Goal: Transaction & Acquisition: Purchase product/service

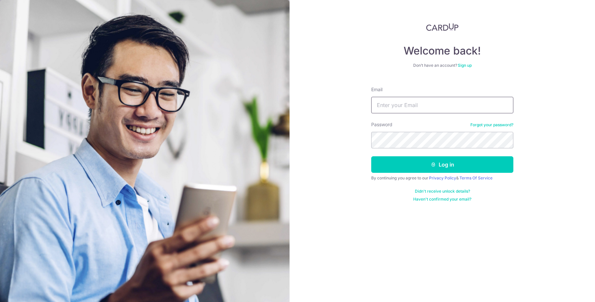
click at [430, 105] on input "Email" at bounding box center [442, 105] width 142 height 17
type input "[EMAIL_ADDRESS][DOMAIN_NAME]"
click at [371, 156] on button "Log in" at bounding box center [442, 164] width 142 height 17
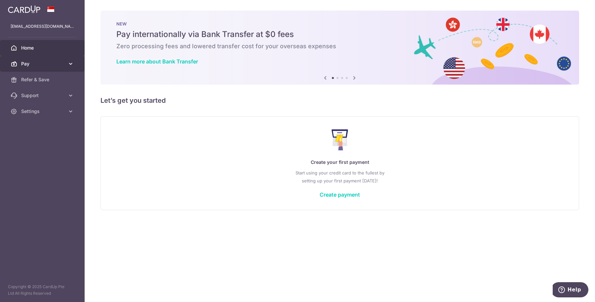
click at [24, 60] on link "Pay" at bounding box center [42, 64] width 85 height 16
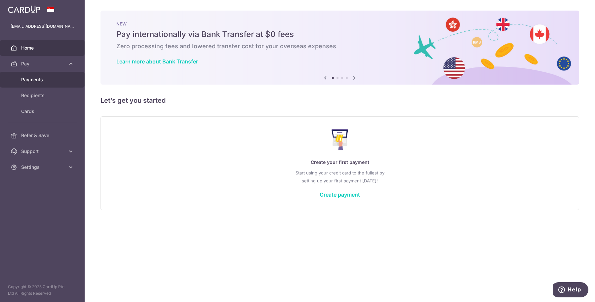
click at [41, 82] on span "Payments" at bounding box center [43, 79] width 44 height 7
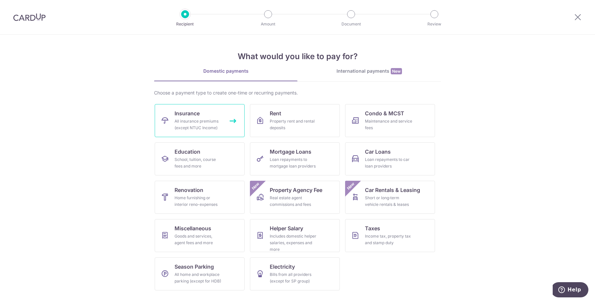
click at [203, 123] on div "All insurance premiums (except NTUC Income)" at bounding box center [198, 124] width 48 height 13
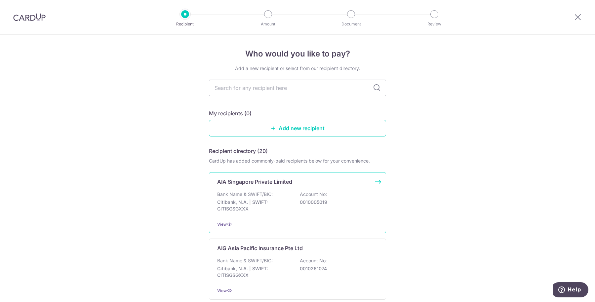
click at [265, 215] on div "AIA Singapore Private Limited Bank Name & SWIFT/BIC: Citibank, N.A. | SWIFT: CI…" at bounding box center [297, 202] width 177 height 61
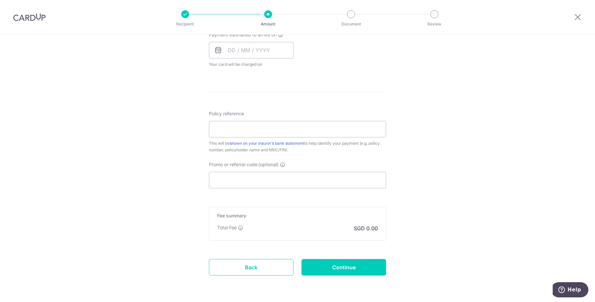
scroll to position [288, 0]
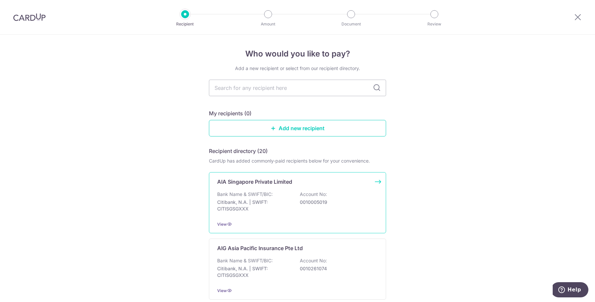
click at [226, 220] on div "AIA Singapore Private Limited Bank Name & SWIFT/BIC: Citibank, N.A. | SWIFT: CI…" at bounding box center [297, 202] width 177 height 61
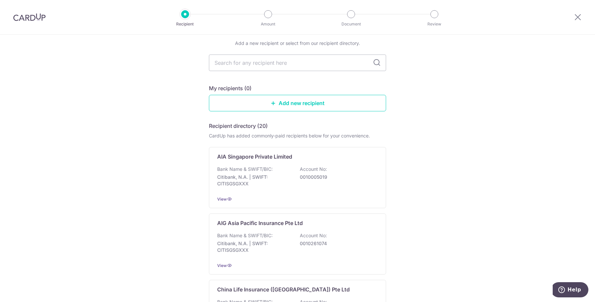
scroll to position [41, 0]
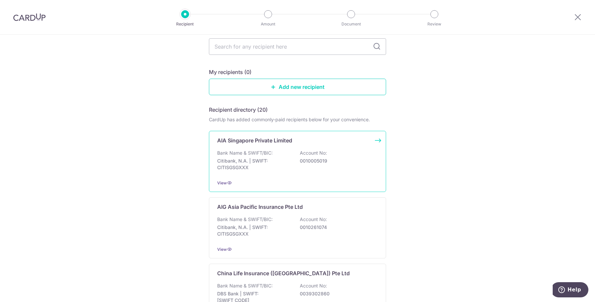
click at [316, 141] on div "AIA Singapore Private Limited" at bounding box center [293, 140] width 153 height 8
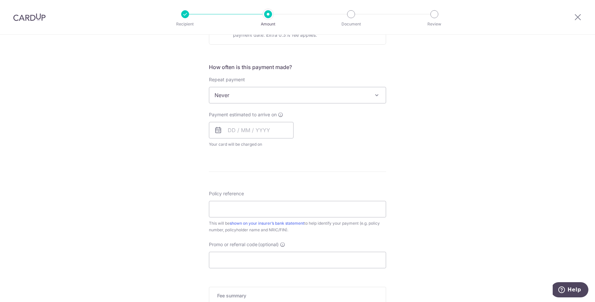
scroll to position [248, 0]
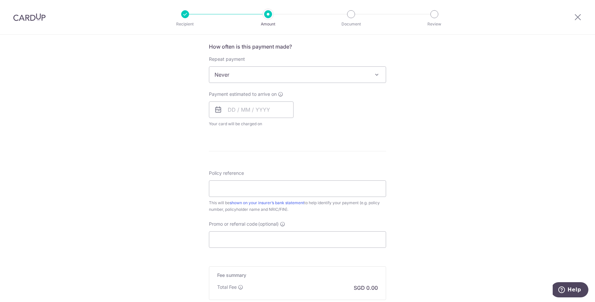
click at [373, 75] on span at bounding box center [377, 75] width 8 height 8
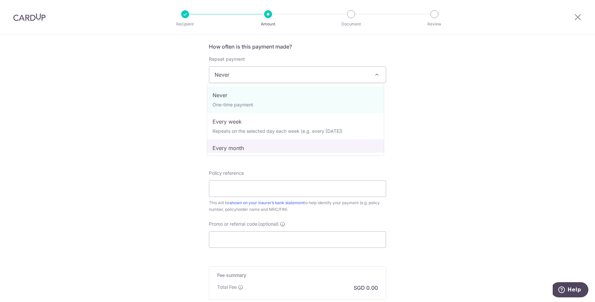
select select "3"
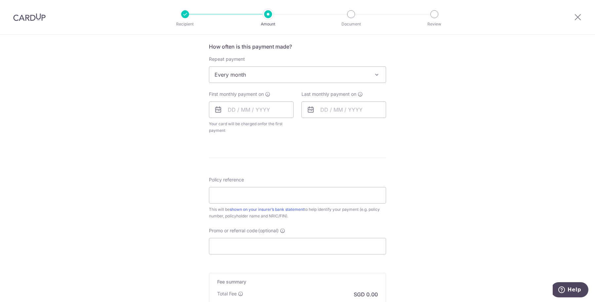
click at [419, 140] on div "Tell us more about your payment Enter payment amount SGD Select Card Select opt…" at bounding box center [297, 89] width 595 height 604
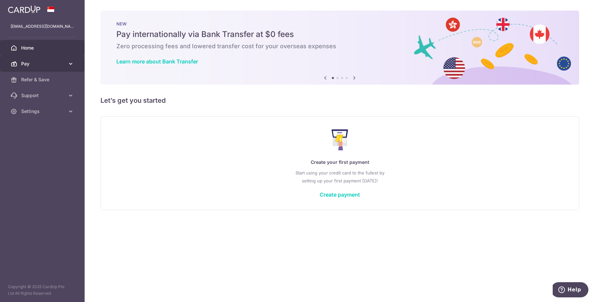
click at [37, 60] on link "Pay" at bounding box center [42, 64] width 85 height 16
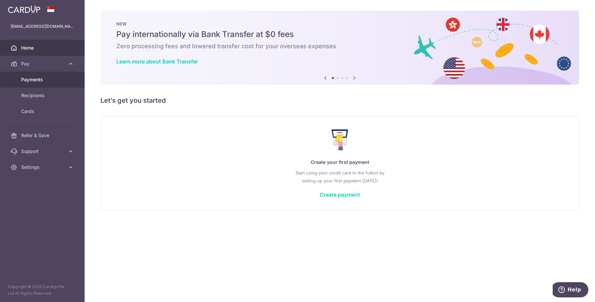
click at [34, 80] on span "Payments" at bounding box center [43, 79] width 44 height 7
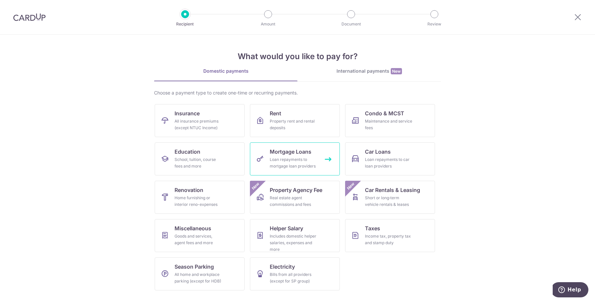
click at [292, 154] on span "Mortgage Loans" at bounding box center [291, 152] width 42 height 8
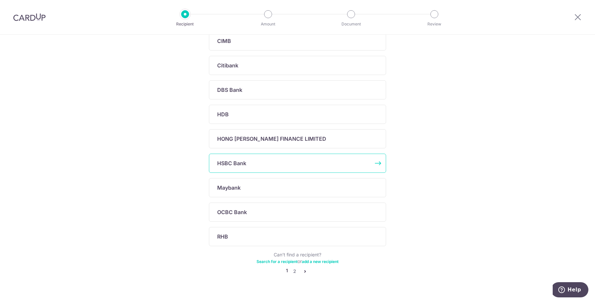
scroll to position [174, 0]
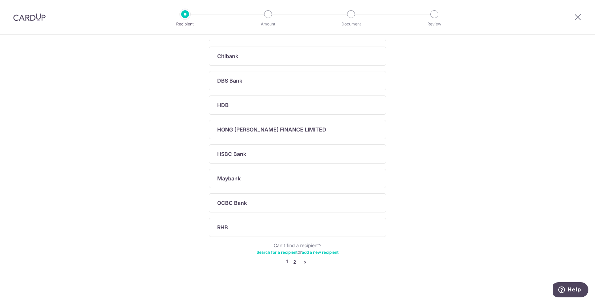
click at [295, 258] on link "2" at bounding box center [294, 262] width 8 height 8
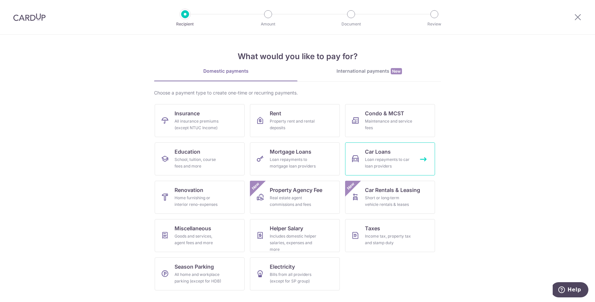
click at [382, 162] on div "Loan repayments to car loan providers" at bounding box center [389, 162] width 48 height 13
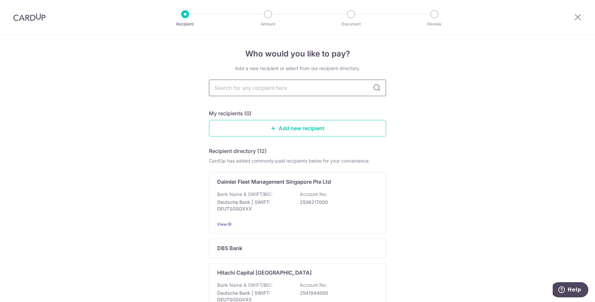
click at [296, 89] on input "text" at bounding box center [297, 88] width 177 height 17
type input "uob"
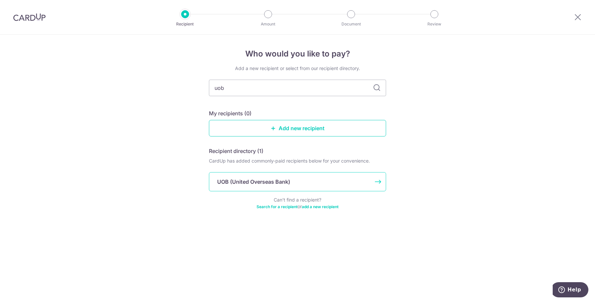
click at [263, 181] on p "UOB (United Overseas Bank)" at bounding box center [253, 182] width 73 height 8
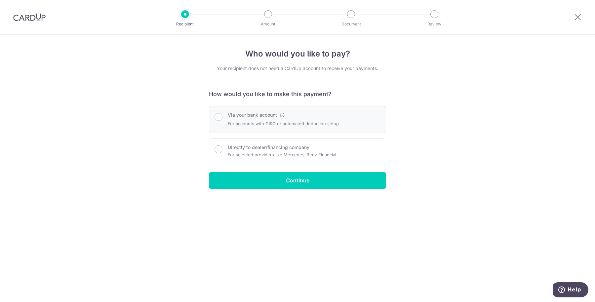
click at [221, 119] on div at bounding box center [218, 116] width 8 height 9
radio input "true"
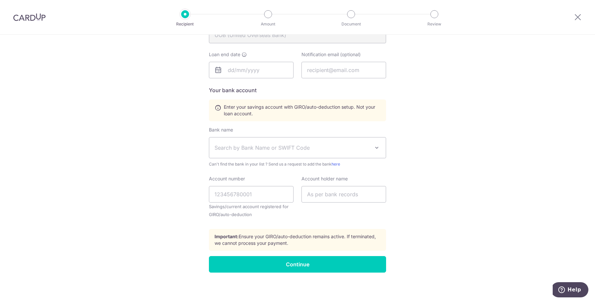
scroll to position [191, 0]
click at [365, 152] on span "Search by Bank Name or SWIFT Code" at bounding box center [297, 147] width 176 height 20
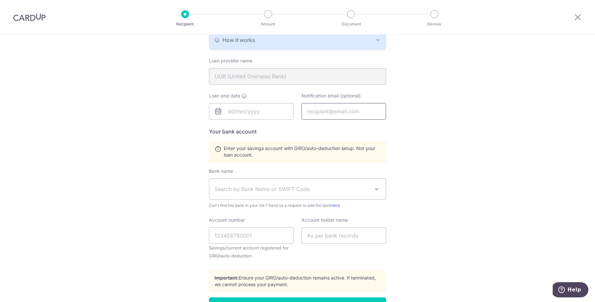
scroll to position [108, 0]
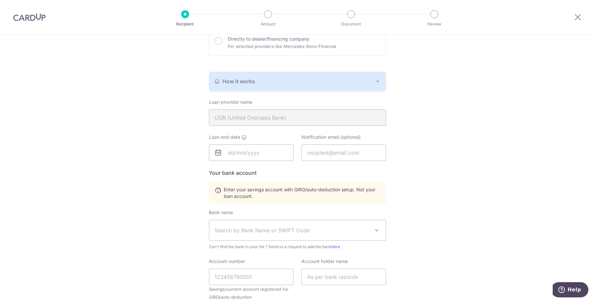
click at [377, 82] on icon "button" at bounding box center [377, 81] width 5 height 5
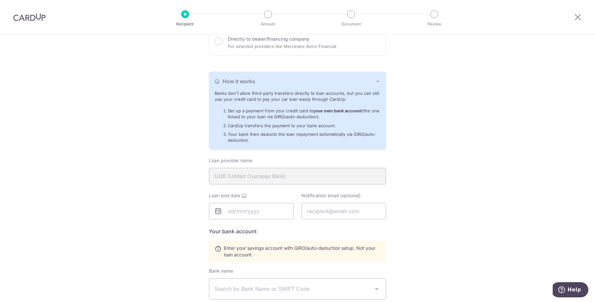
click at [425, 94] on div "Who would you like to pay? Your recipient does not need a CardUp account to rec…" at bounding box center [297, 185] width 595 height 518
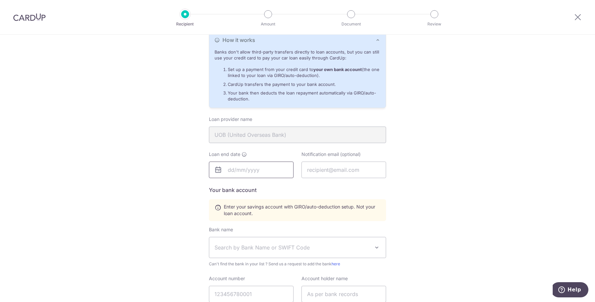
click at [231, 171] on input "text" at bounding box center [251, 170] width 85 height 17
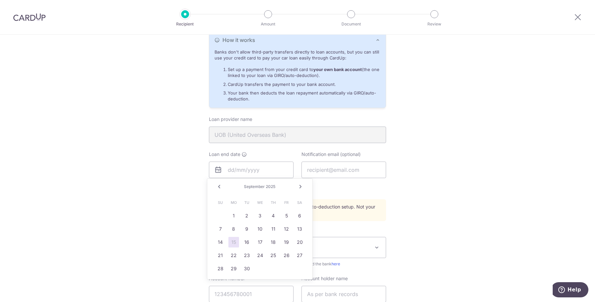
click at [280, 252] on td "26" at bounding box center [286, 255] width 13 height 13
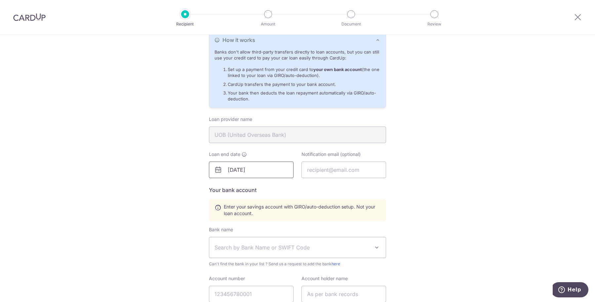
click at [258, 174] on input "09/26/2025" at bounding box center [251, 170] width 85 height 17
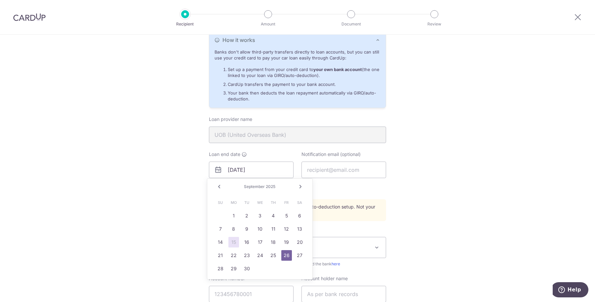
click at [303, 188] on link "Next" at bounding box center [300, 187] width 8 height 8
click at [265, 182] on div "Prev Next October 2025" at bounding box center [259, 187] width 105 height 16
click at [266, 190] on div "Prev Next October 2025" at bounding box center [259, 187] width 105 height 16
click at [268, 184] on span "2025" at bounding box center [268, 186] width 10 height 5
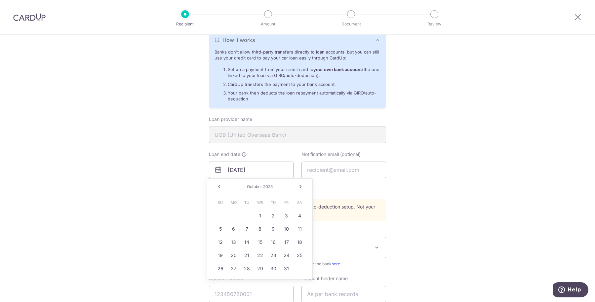
click at [296, 185] on link "Next" at bounding box center [300, 187] width 8 height 8
click at [287, 187] on div "Prev Next November 2025" at bounding box center [259, 187] width 105 height 16
click at [264, 185] on div "November 2025" at bounding box center [260, 186] width 48 height 5
click at [255, 186] on span "November" at bounding box center [254, 186] width 20 height 5
click at [240, 185] on div "November 2025" at bounding box center [260, 186] width 48 height 5
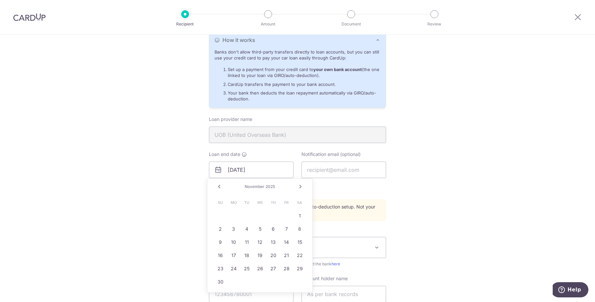
click at [299, 189] on link "Next" at bounding box center [300, 187] width 8 height 8
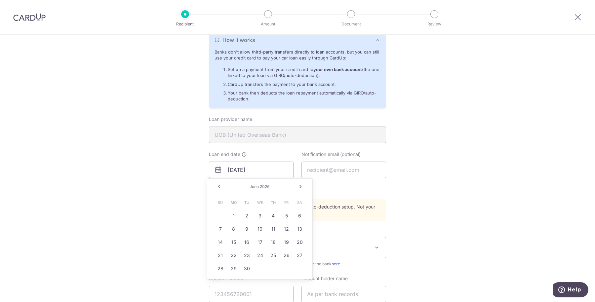
click at [299, 189] on link "Next" at bounding box center [300, 187] width 8 height 8
click at [300, 188] on link "Next" at bounding box center [300, 187] width 8 height 8
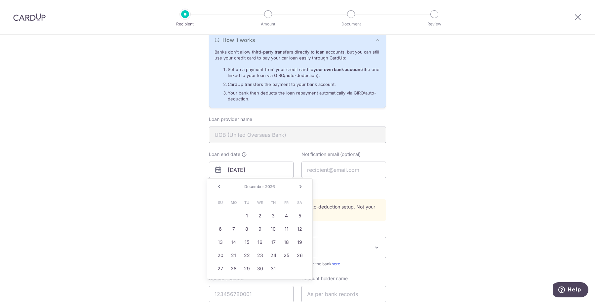
click at [300, 188] on link "Next" at bounding box center [300, 187] width 8 height 8
click at [288, 255] on link "26" at bounding box center [286, 255] width 11 height 11
type input "03/26/2027"
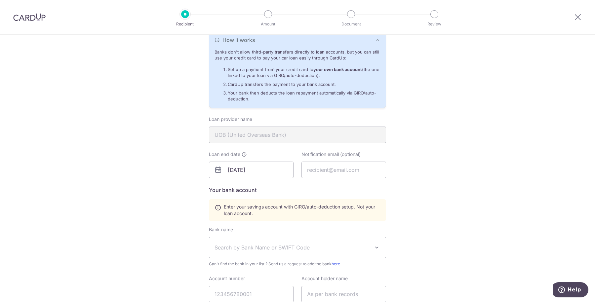
drag, startPoint x: 393, startPoint y: 191, endPoint x: 394, endPoint y: 202, distance: 11.3
click at [394, 196] on div "Who would you like to pay? Your recipient does not need a CardUp account to rec…" at bounding box center [297, 144] width 595 height 518
click at [365, 166] on input "text" at bounding box center [343, 170] width 85 height 17
type input "angieteosc@gmail.com"
click at [439, 190] on div "Who would you like to pay? Your recipient does not need a CardUp account to rec…" at bounding box center [297, 144] width 595 height 518
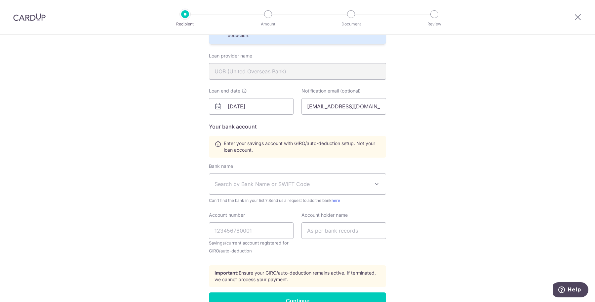
scroll to position [232, 0]
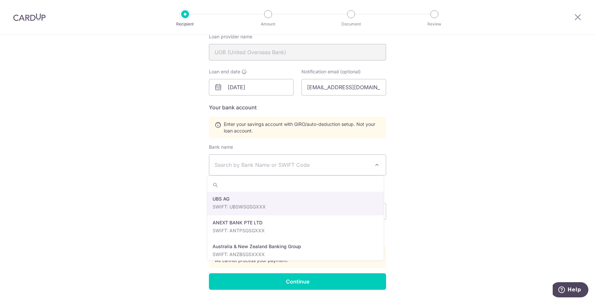
click at [331, 161] on span "Search by Bank Name or SWIFT Code" at bounding box center [291, 165] width 155 height 8
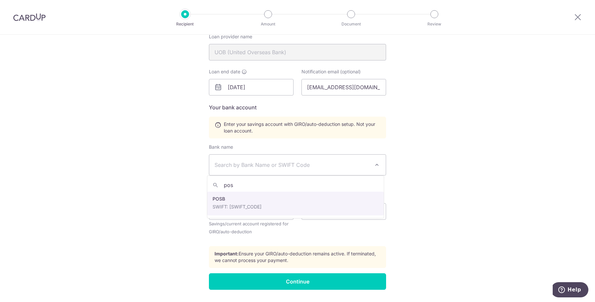
type input "pos"
select select "19"
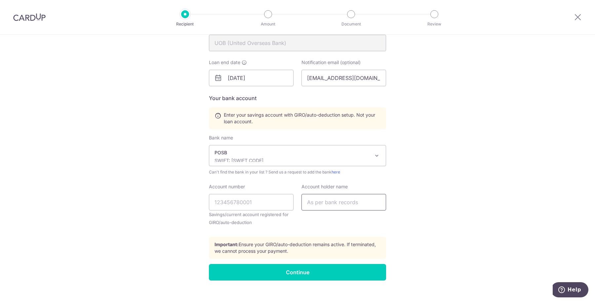
scroll to position [249, 0]
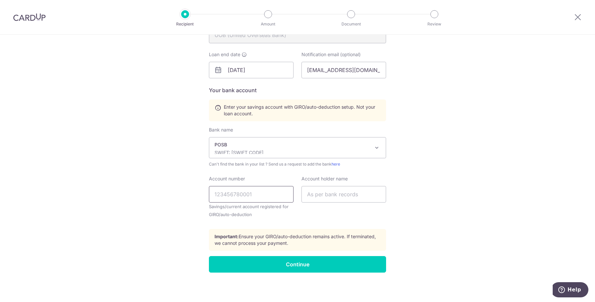
click at [250, 192] on input "Account number" at bounding box center [251, 194] width 85 height 17
type input "004562771"
click at [325, 197] on input "text" at bounding box center [343, 194] width 85 height 17
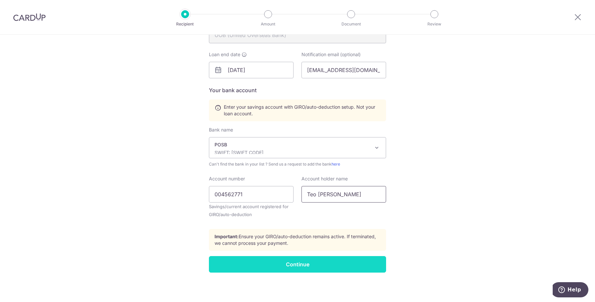
type input "Teo Shair Chee"
click at [310, 262] on input "Continue" at bounding box center [297, 264] width 177 height 17
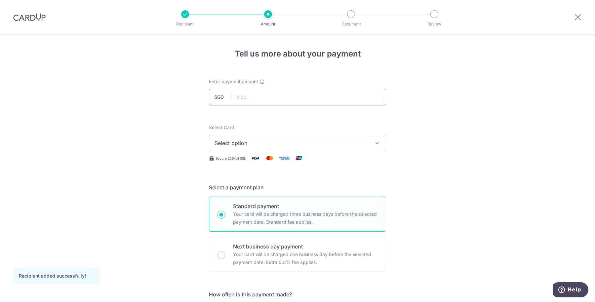
click at [267, 92] on input "text" at bounding box center [297, 97] width 177 height 17
type input "1,448.00"
click at [260, 144] on span "Select option" at bounding box center [291, 143] width 154 height 8
click at [263, 157] on link "Add credit card" at bounding box center [297, 162] width 176 height 12
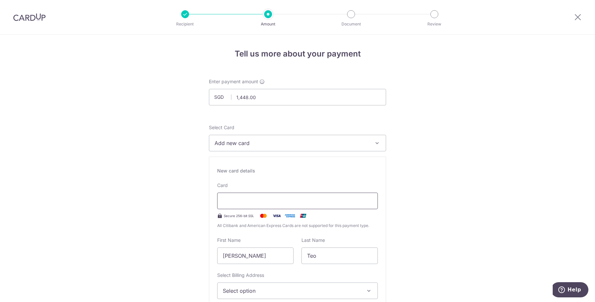
type input "09 / 2029"
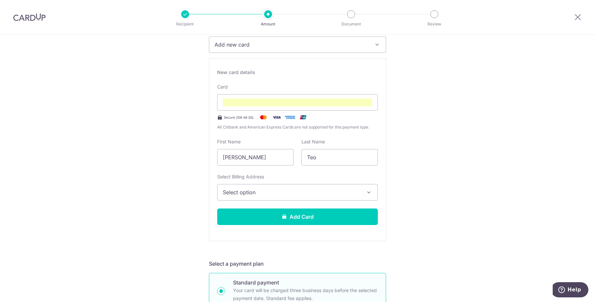
scroll to position [115, 0]
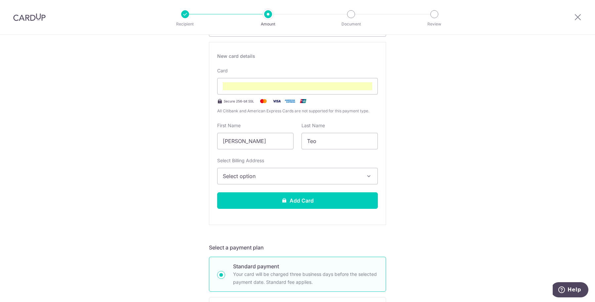
click at [293, 179] on button "Select option" at bounding box center [297, 176] width 161 height 17
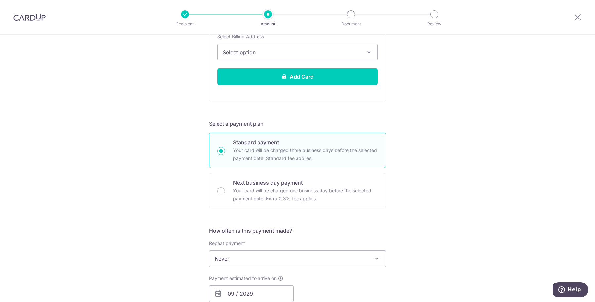
scroll to position [321, 0]
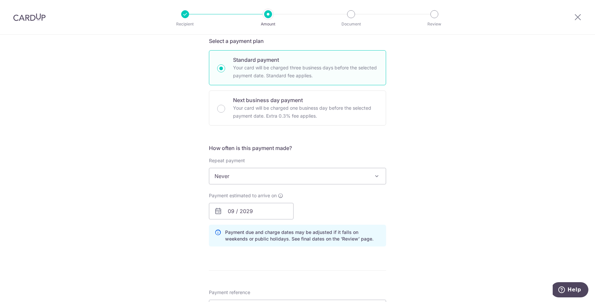
click at [381, 174] on span "Never" at bounding box center [297, 176] width 176 height 16
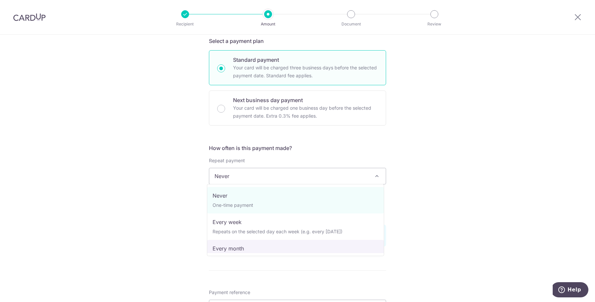
select select "3"
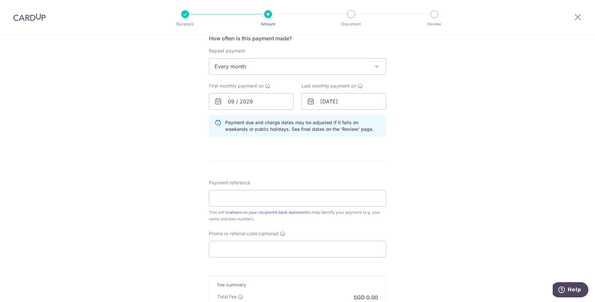
scroll to position [445, 0]
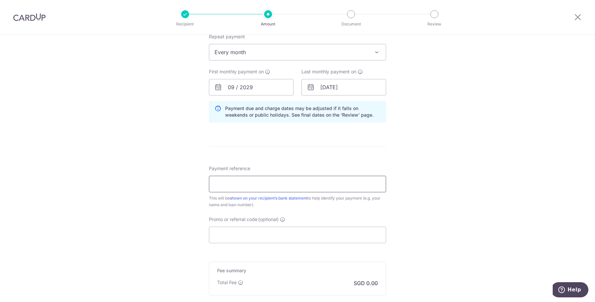
click at [302, 183] on input "Payment reference" at bounding box center [297, 184] width 177 height 17
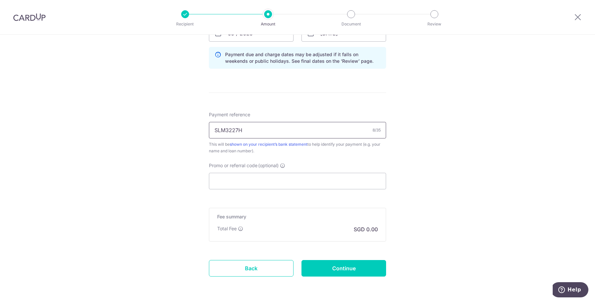
scroll to position [520, 0]
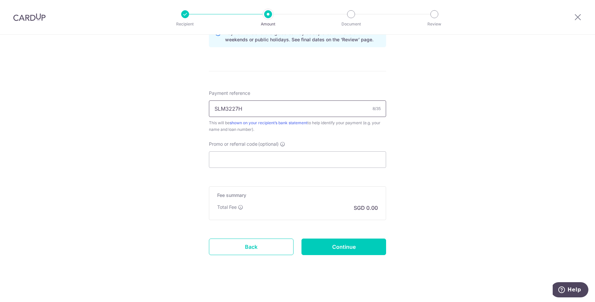
type input "SLM3227H"
click at [371, 206] on p "SGD 0.00" at bounding box center [366, 208] width 24 height 8
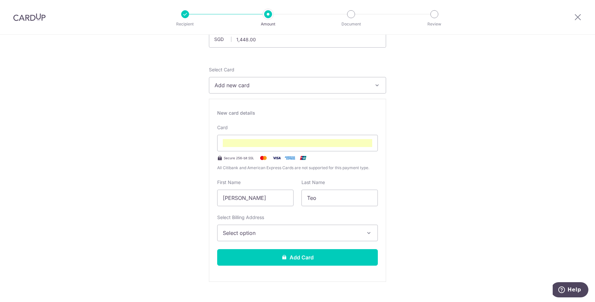
scroll to position [0, 0]
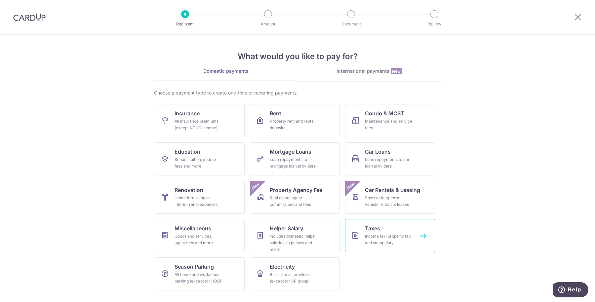
click at [398, 237] on div "Income tax, property tax and stamp duty" at bounding box center [389, 239] width 48 height 13
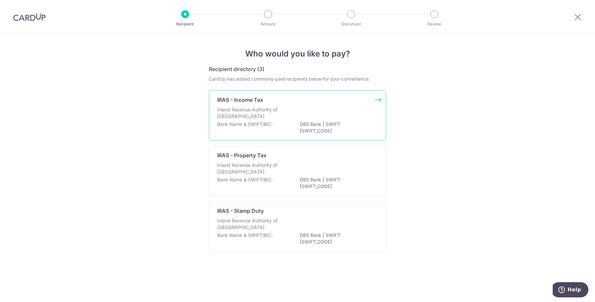
click at [349, 110] on div "Inland Revenue Authority of [GEOGRAPHIC_DATA]" at bounding box center [297, 113] width 161 height 15
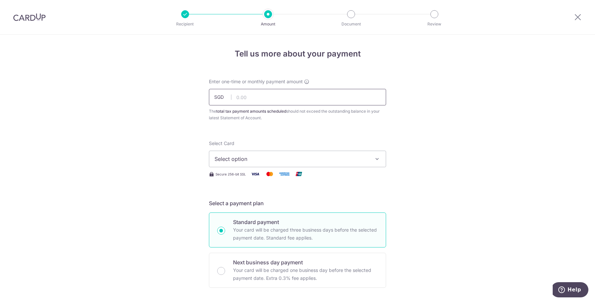
click at [299, 97] on input "text" at bounding box center [297, 97] width 177 height 17
type input "1,032.40"
click at [329, 161] on span "Select option" at bounding box center [291, 159] width 154 height 8
click at [251, 155] on span "Select option" at bounding box center [291, 159] width 154 height 8
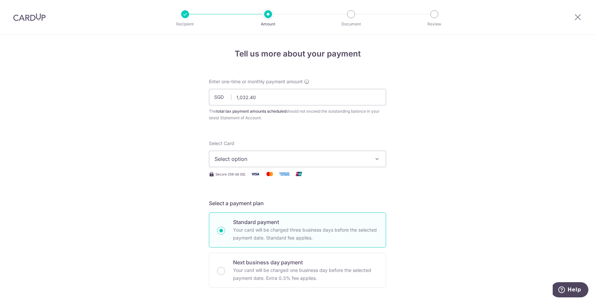
click at [283, 175] on img at bounding box center [284, 174] width 13 height 8
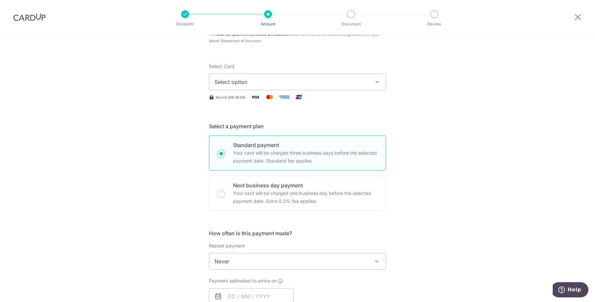
scroll to position [83, 0]
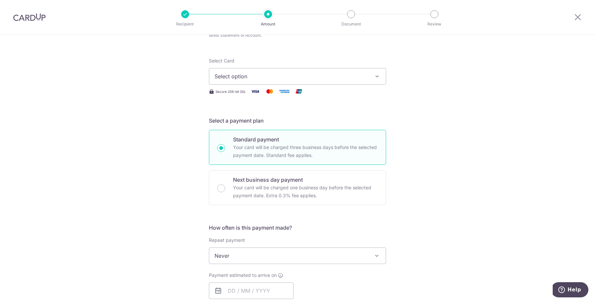
click at [259, 80] on span "Select option" at bounding box center [291, 76] width 154 height 8
click at [250, 92] on span "Add credit card" at bounding box center [303, 95] width 154 height 7
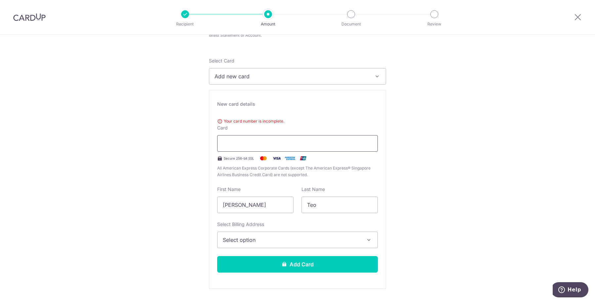
type input "09 / 2029"
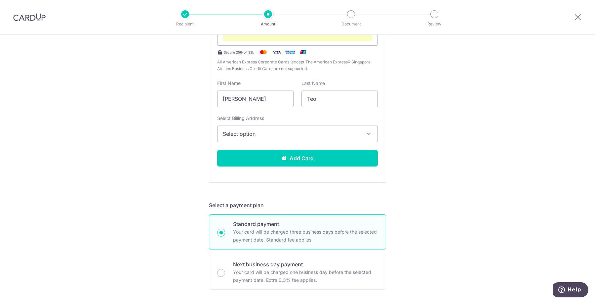
scroll to position [181, 0]
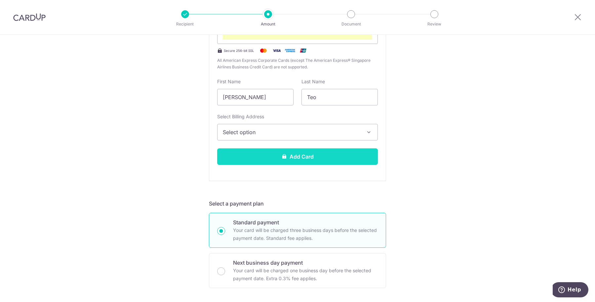
click at [308, 155] on button "Add Card" at bounding box center [297, 156] width 161 height 17
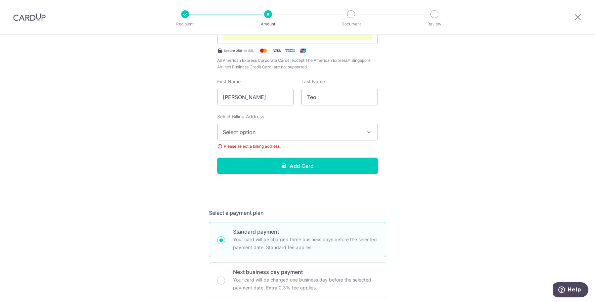
click at [347, 133] on span "Select option" at bounding box center [291, 132] width 137 height 8
click at [409, 131] on div "Tell us more about your payment Enter one-time or monthly payment amount SGD 1,…" at bounding box center [297, 265] width 595 height 822
click at [284, 136] on button "Select option" at bounding box center [297, 132] width 161 height 17
click at [258, 150] on span "Add Billing Address" at bounding box center [303, 150] width 137 height 7
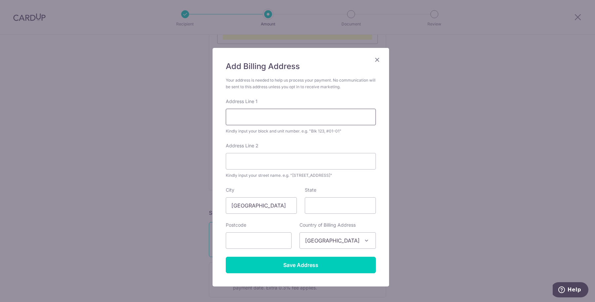
click at [281, 119] on input "Address Line 1" at bounding box center [301, 117] width 150 height 17
type input "30 Ghim Moh Link #24-340"
type input "Singapore"
type input "272030"
click at [319, 119] on input "30 Ghim Moh Link #24-340" at bounding box center [301, 117] width 150 height 17
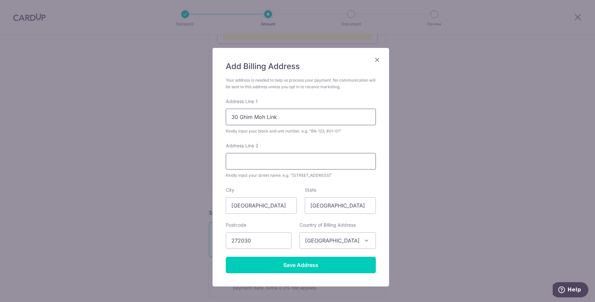
type input "30 Ghim Moh Link"
click at [250, 163] on input "Address Line 2" at bounding box center [301, 161] width 150 height 17
type input "#24-340"
click at [416, 152] on div "Add Billing Address Your address is needed to help us process your payment. No …" at bounding box center [297, 151] width 595 height 302
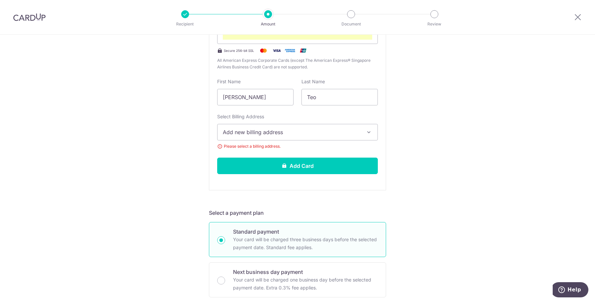
click at [308, 136] on button "Add new billing address" at bounding box center [297, 132] width 161 height 17
click at [299, 147] on span "Add Billing Address" at bounding box center [303, 150] width 137 height 7
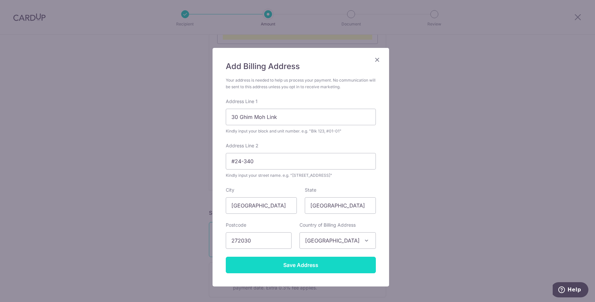
click at [306, 266] on input "Save Address" at bounding box center [301, 265] width 150 height 17
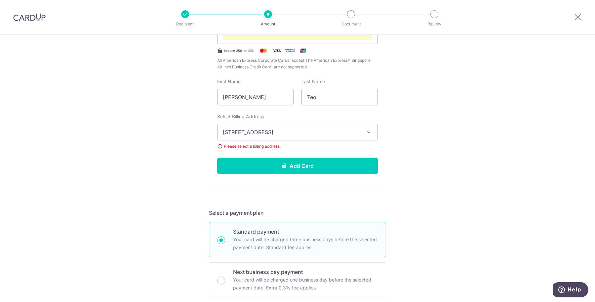
click at [432, 191] on div "Tell us more about your payment Enter one-time or monthly payment amount SGD 1,…" at bounding box center [297, 265] width 595 height 822
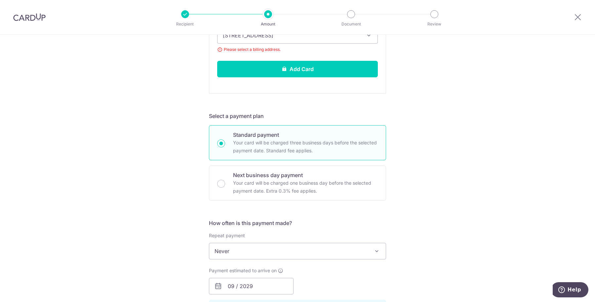
scroll to position [346, 0]
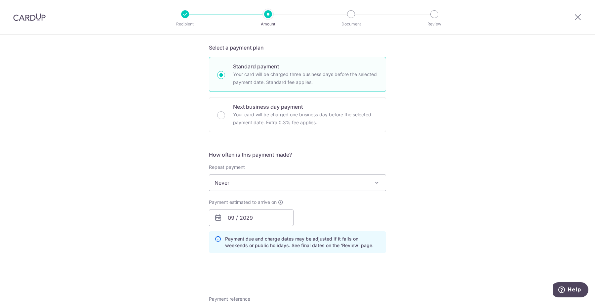
click at [280, 180] on span "Never" at bounding box center [297, 183] width 176 height 16
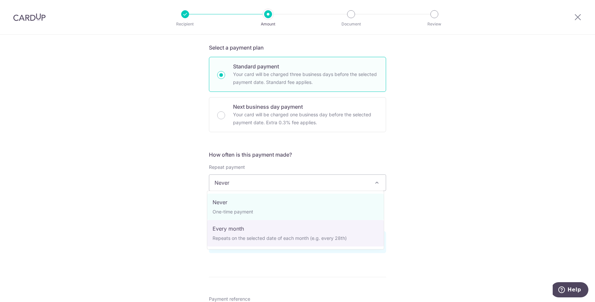
select select "3"
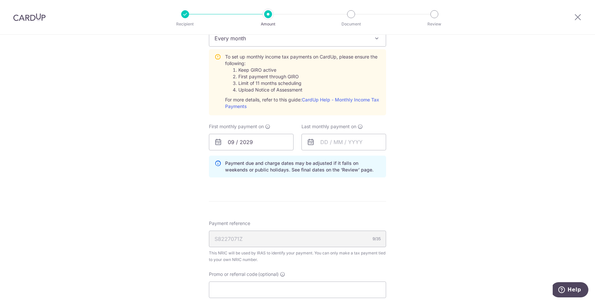
scroll to position [470, 0]
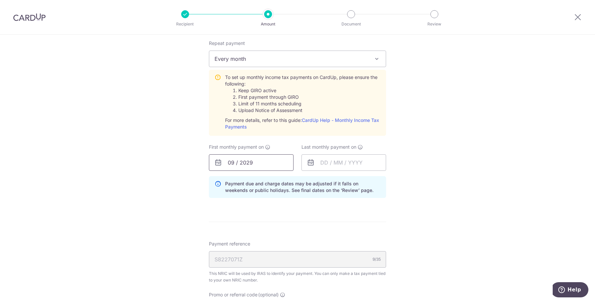
click at [227, 164] on input "09 / 2029" at bounding box center [251, 162] width 85 height 17
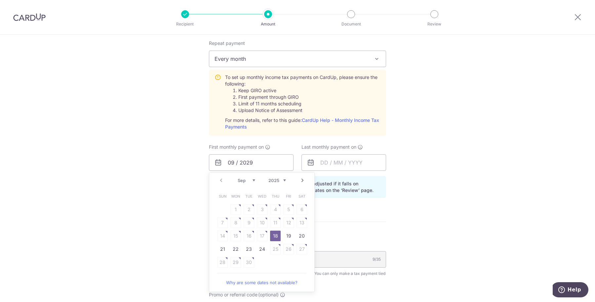
click at [299, 179] on link "Next" at bounding box center [302, 180] width 8 height 8
click at [261, 218] on link "8" at bounding box center [262, 222] width 11 height 11
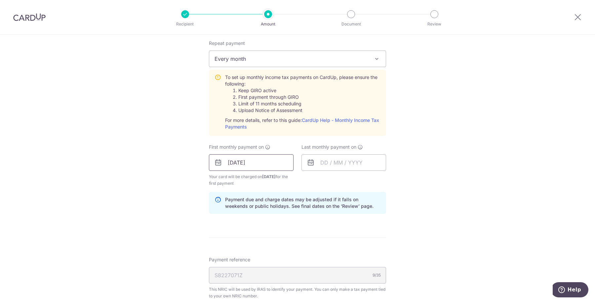
click at [232, 165] on input "08/10/2025" at bounding box center [251, 162] width 85 height 17
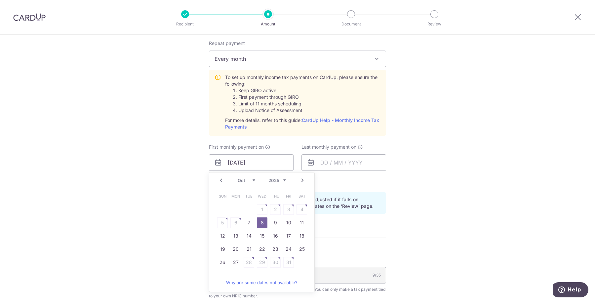
click at [233, 220] on table "Sun Mon Tue Wed Thu Fri Sat 1 2 3 4 5 6 7 8 9 10 11 12 13 14 15 16 17 18 19 20 …" at bounding box center [262, 229] width 93 height 79
click at [257, 221] on link "8" at bounding box center [262, 222] width 11 height 11
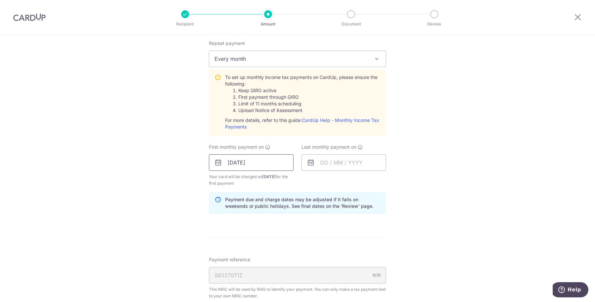
click at [268, 165] on input "08/10/2025" at bounding box center [251, 162] width 85 height 17
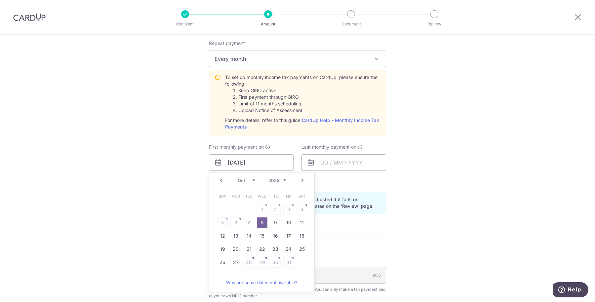
click at [234, 221] on table "Sun Mon Tue Wed Thu Fri Sat 1 2 3 4 5 6 7 8 9 10 11 12 13 14 15 16 17 18 19 20 …" at bounding box center [262, 229] width 93 height 79
click at [260, 278] on link "Why are some dates not available?" at bounding box center [261, 282] width 89 height 13
click at [249, 225] on link "7" at bounding box center [249, 222] width 11 height 11
type input "07/10/2025"
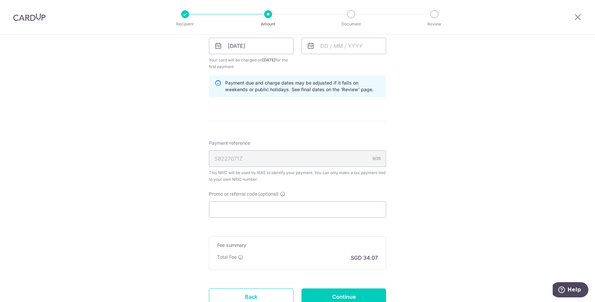
scroll to position [636, 0]
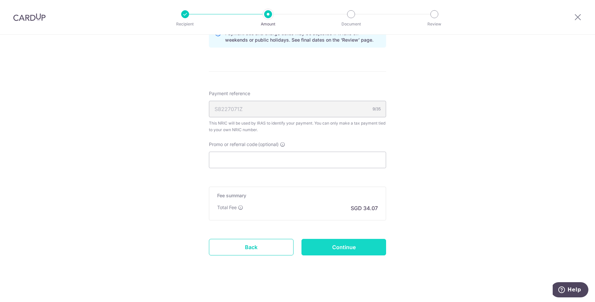
click at [335, 250] on input "Continue" at bounding box center [343, 247] width 85 height 17
type input "Create Schedule"
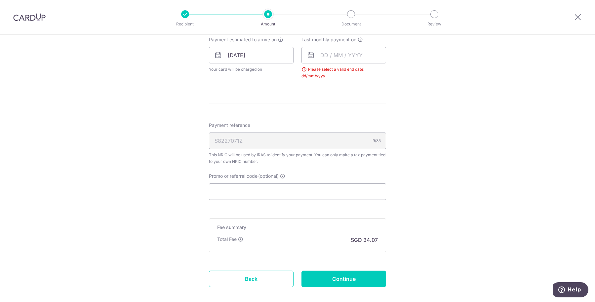
scroll to position [225, 0]
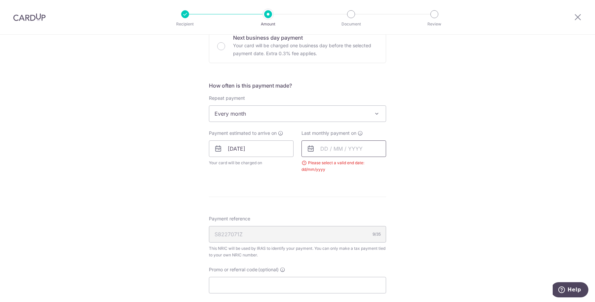
click at [323, 150] on input "text" at bounding box center [343, 148] width 85 height 17
click at [373, 164] on select "2025 2026" at bounding box center [370, 166] width 18 height 5
click at [331, 167] on select "Jan Feb Mar Apr May Jun [DATE] Aug Sep Oct" at bounding box center [339, 166] width 18 height 5
click at [327, 208] on link "8" at bounding box center [328, 209] width 11 height 11
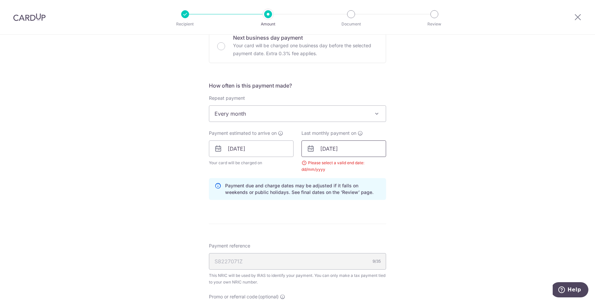
click at [323, 149] on input "[DATE]" at bounding box center [343, 148] width 85 height 17
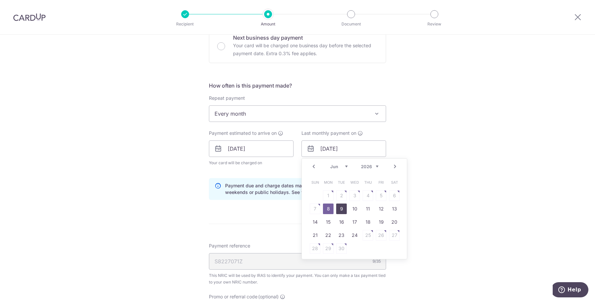
click at [338, 212] on link "9" at bounding box center [341, 209] width 11 height 11
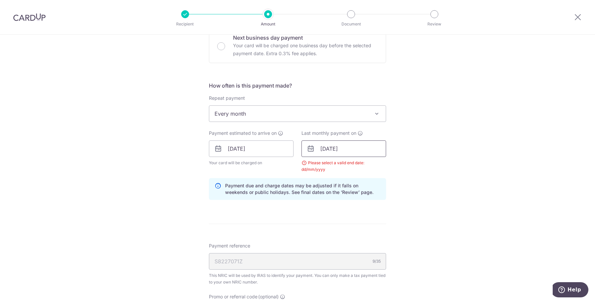
click at [336, 149] on input "09/06/2026" at bounding box center [343, 148] width 85 height 17
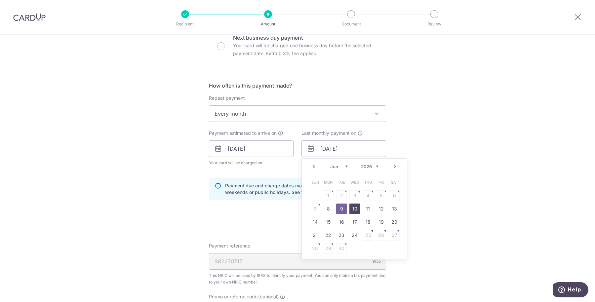
click at [353, 211] on link "10" at bounding box center [354, 209] width 11 height 11
type input "10/06/2026"
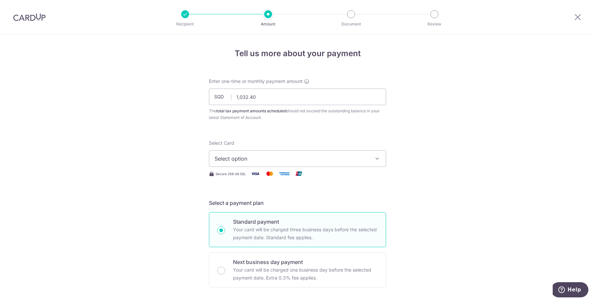
scroll to position [0, 0]
select select "3"
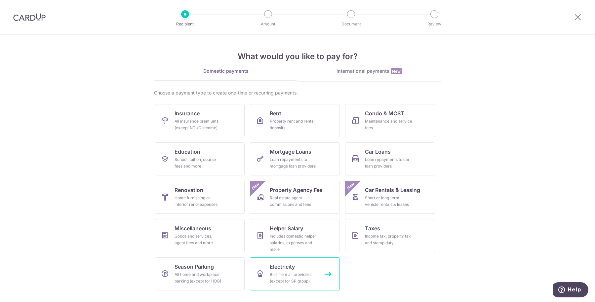
click at [311, 276] on div "Bills from all providers (except for SP group)" at bounding box center [294, 277] width 48 height 13
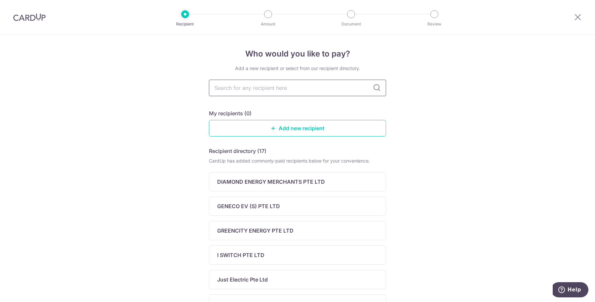
click at [293, 92] on input "text" at bounding box center [297, 88] width 177 height 17
click at [449, 167] on div "Who would you like to pay? Add a new recipient or select from our recipient dir…" at bounding box center [297, 280] width 595 height 490
click at [282, 88] on input "text" at bounding box center [297, 88] width 177 height 17
type input "[PERSON_NAME]"
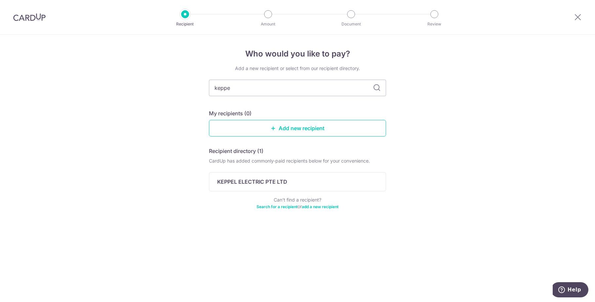
type input "keppel"
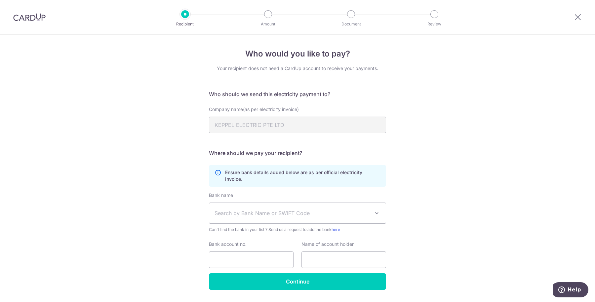
click at [314, 209] on span "Search by Bank Name or SWIFT Code" at bounding box center [291, 213] width 155 height 8
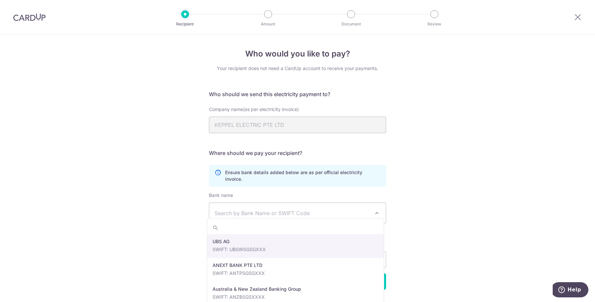
click at [481, 203] on div "Who would you like to pay? Your recipient does not need a CardUp account to rec…" at bounding box center [297, 178] width 595 height 286
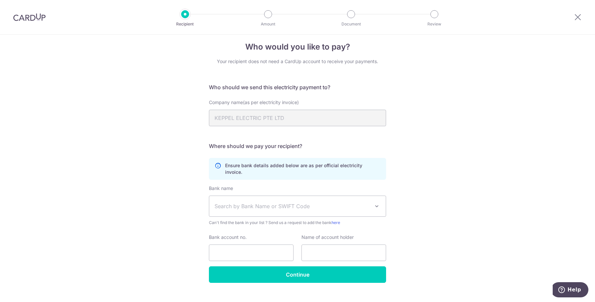
scroll to position [12, 0]
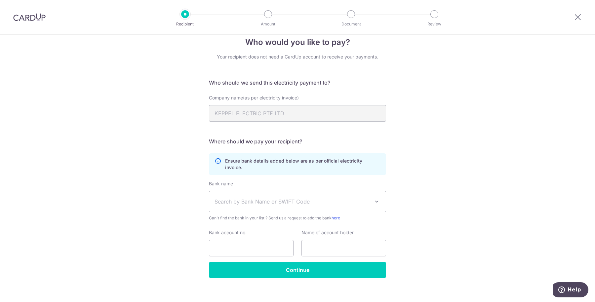
click at [358, 191] on span "Search by Bank Name or SWIFT Code" at bounding box center [297, 201] width 176 height 20
click at [457, 171] on div "Who would you like to pay? Your recipient does not need a CardUp account to rec…" at bounding box center [297, 166] width 595 height 286
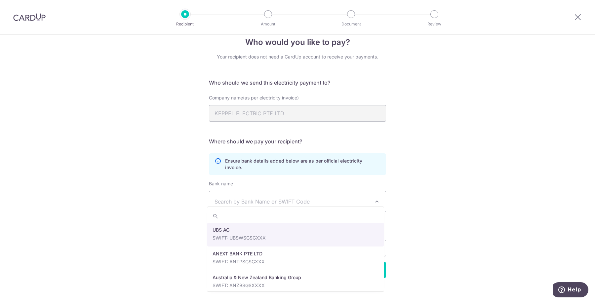
click at [372, 198] on span "Search by Bank Name or SWIFT Code" at bounding box center [297, 201] width 177 height 21
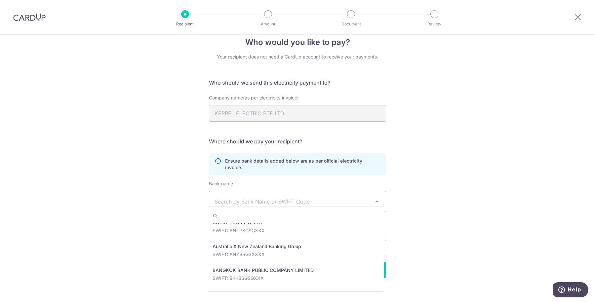
scroll to position [0, 0]
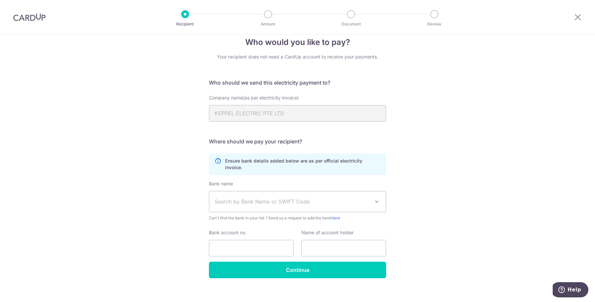
click at [439, 232] on div "Who would you like to pay? Your recipient does not need a CardUp account to rec…" at bounding box center [297, 166] width 595 height 286
click at [234, 198] on span "Search by Bank Name or SWIFT Code" at bounding box center [291, 202] width 155 height 8
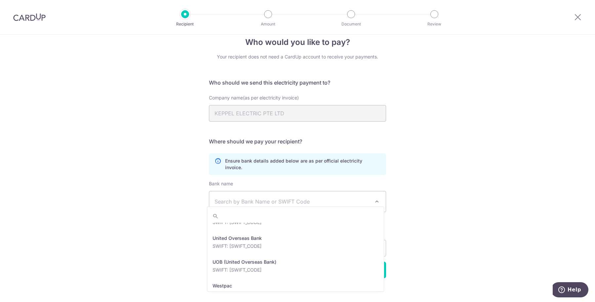
scroll to position [1503, 0]
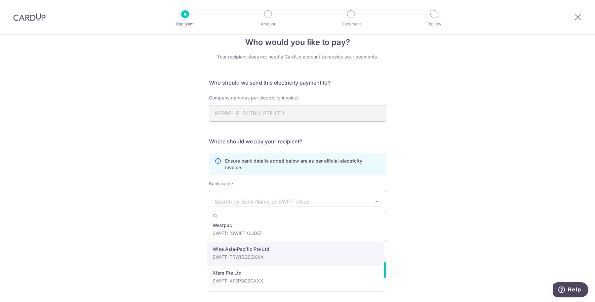
click at [387, 194] on div "Who would you like to pay? Your recipient does not need a CardUp account to rec…" at bounding box center [297, 166] width 595 height 286
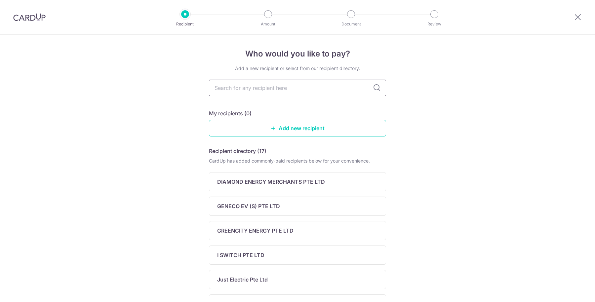
click at [280, 89] on input "text" at bounding box center [297, 88] width 177 height 17
type input "sp"
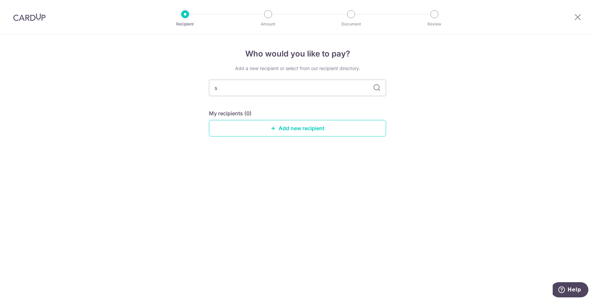
type input "sn"
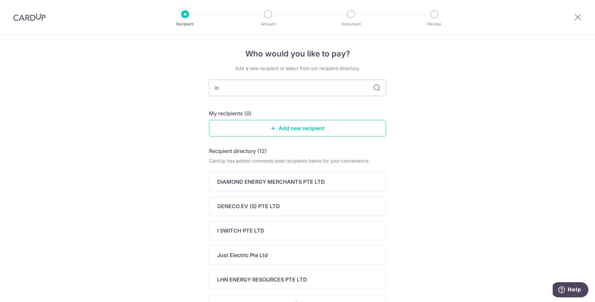
type input "i"
type input "sin"
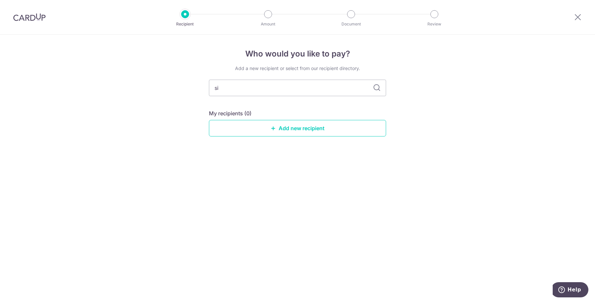
type input "s"
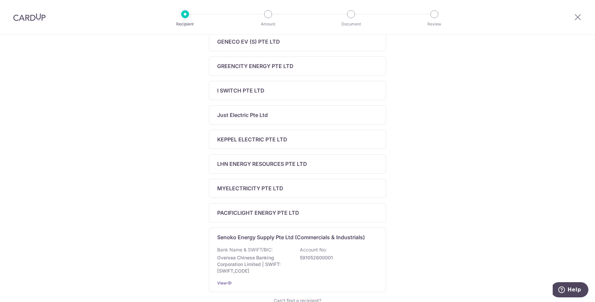
scroll to position [207, 0]
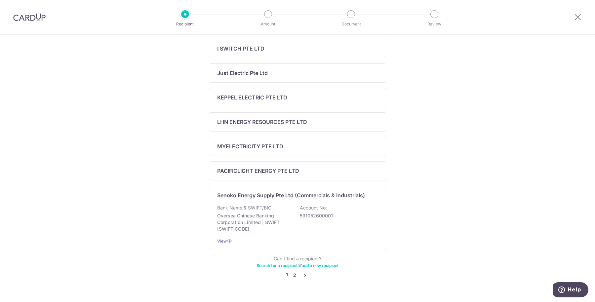
click at [291, 273] on link "2" at bounding box center [294, 275] width 8 height 8
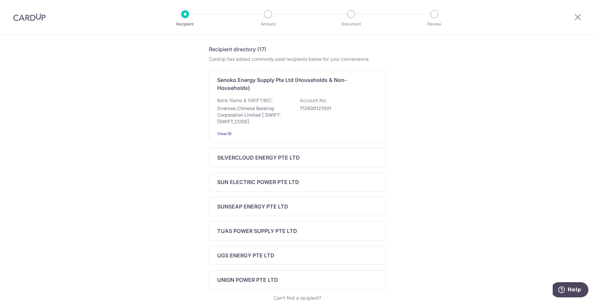
scroll to position [124, 0]
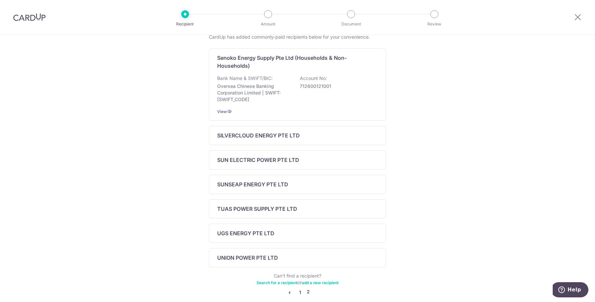
click at [296, 291] on link "1" at bounding box center [300, 292] width 8 height 8
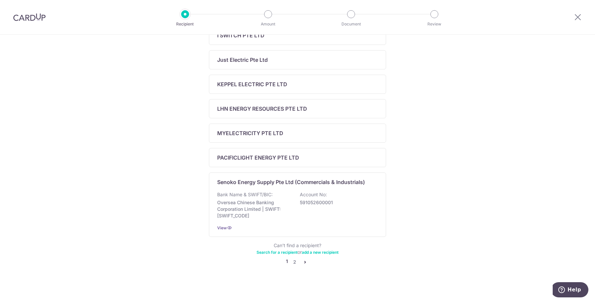
scroll to position [220, 0]
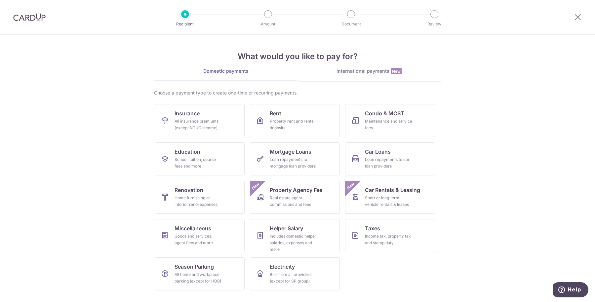
click at [388, 66] on div "What would you like to pay for? Domestic payments International payments New Ch…" at bounding box center [297, 165] width 287 height 261
click at [381, 69] on div "International payments New" at bounding box center [368, 71] width 143 height 7
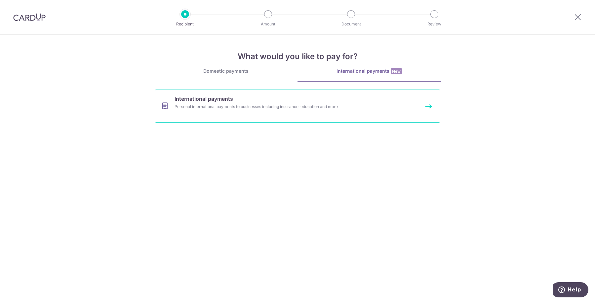
click at [236, 107] on div "Personal international payments to businesses including insurance, education an…" at bounding box center [288, 106] width 228 height 7
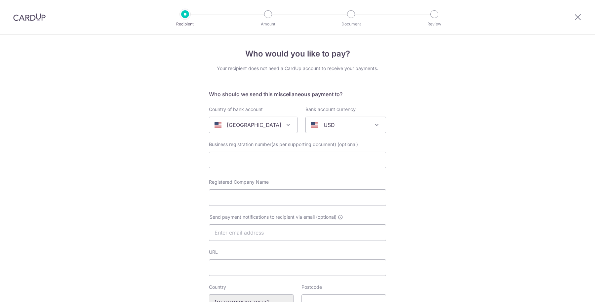
select select
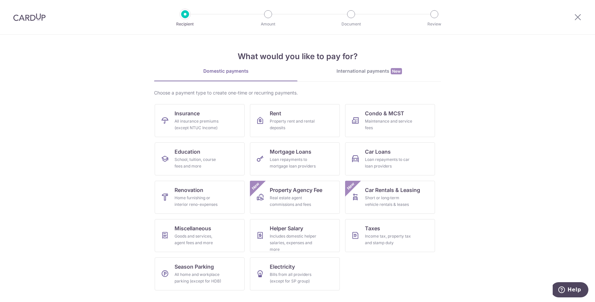
click at [224, 73] on div "Domestic payments" at bounding box center [225, 71] width 143 height 7
click at [223, 237] on link "Miscellaneous Goods and services, agent fees and more" at bounding box center [200, 235] width 90 height 33
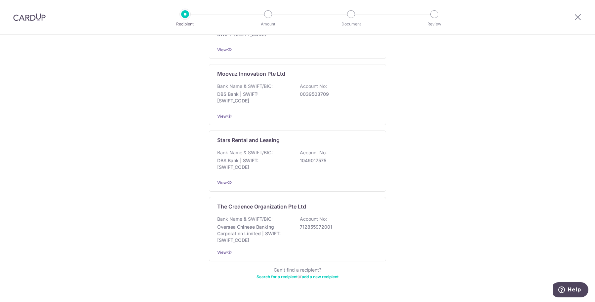
scroll to position [83, 0]
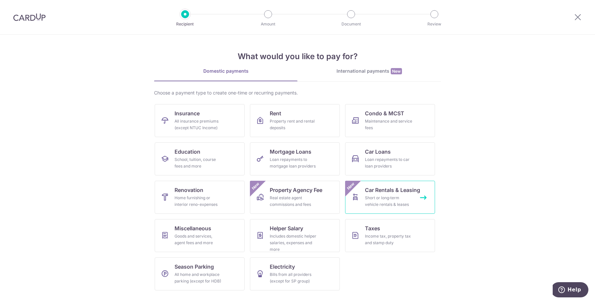
click at [376, 208] on link "Car Rentals & Leasing Short or long‑term vehicle rentals & leases New" at bounding box center [390, 197] width 90 height 33
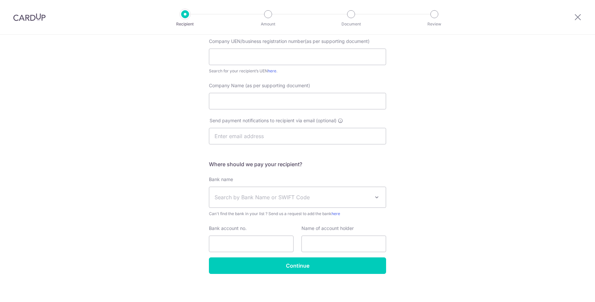
scroll to position [71, 0]
